Goal: Task Accomplishment & Management: Complete application form

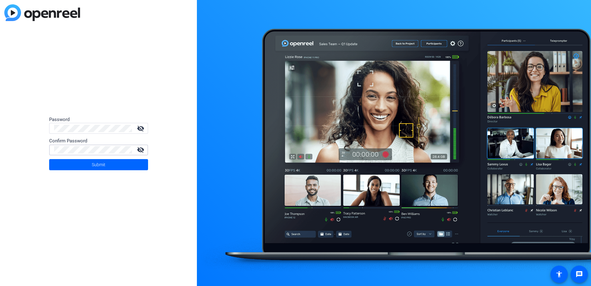
click at [49, 159] on button "Submit" at bounding box center [98, 164] width 99 height 11
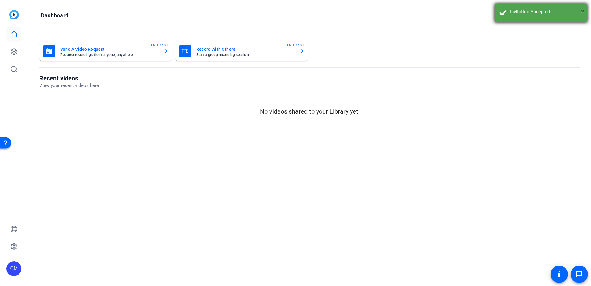
click at [582, 11] on span "×" at bounding box center [582, 10] width 3 height 7
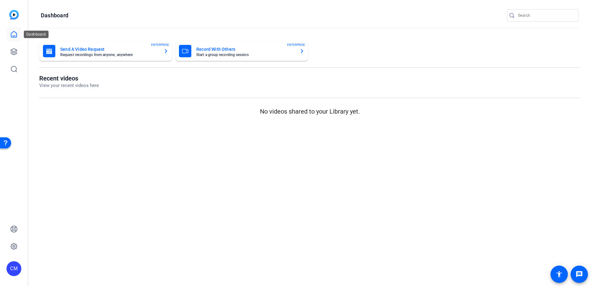
click at [10, 34] on icon at bounding box center [13, 34] width 7 height 7
click at [11, 48] on link at bounding box center [13, 51] width 15 height 15
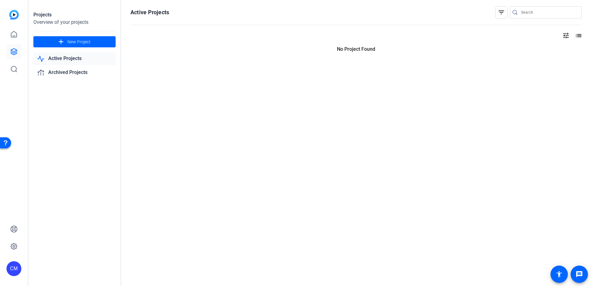
click at [60, 53] on link "Active Projects" at bounding box center [74, 58] width 82 height 13
click at [60, 56] on link "Active Projects" at bounding box center [74, 58] width 82 height 13
click at [60, 71] on link "Archived Projects" at bounding box center [74, 72] width 82 height 13
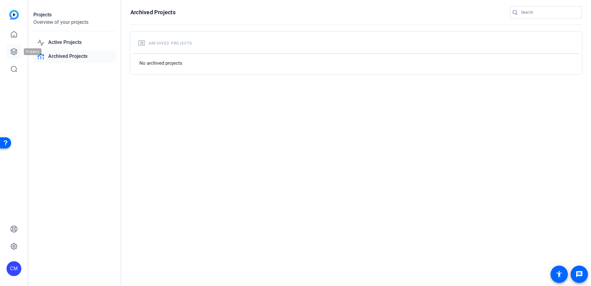
click at [15, 49] on icon at bounding box center [14, 52] width 6 height 6
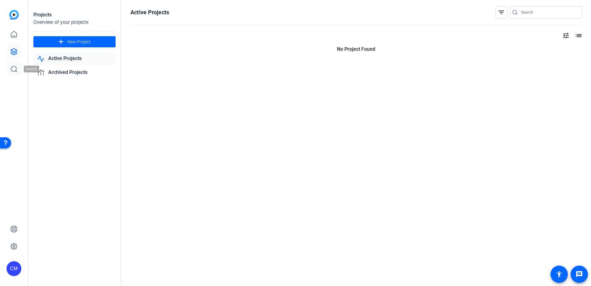
click at [14, 65] on link at bounding box center [13, 69] width 15 height 15
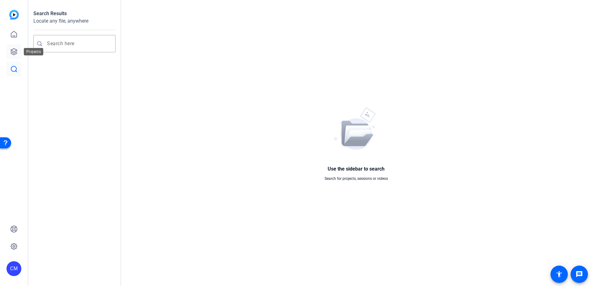
click at [14, 53] on icon at bounding box center [13, 51] width 7 height 7
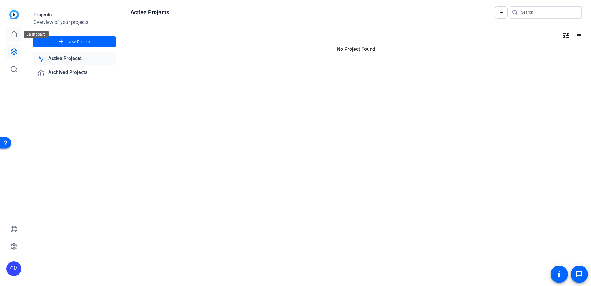
click at [15, 36] on icon at bounding box center [14, 34] width 6 height 6
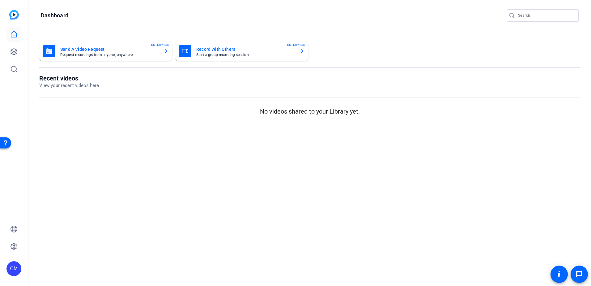
click at [15, 19] on img at bounding box center [14, 15] width 10 height 10
click at [15, 12] on img at bounding box center [14, 15] width 10 height 10
